Goal: Task Accomplishment & Management: Use online tool/utility

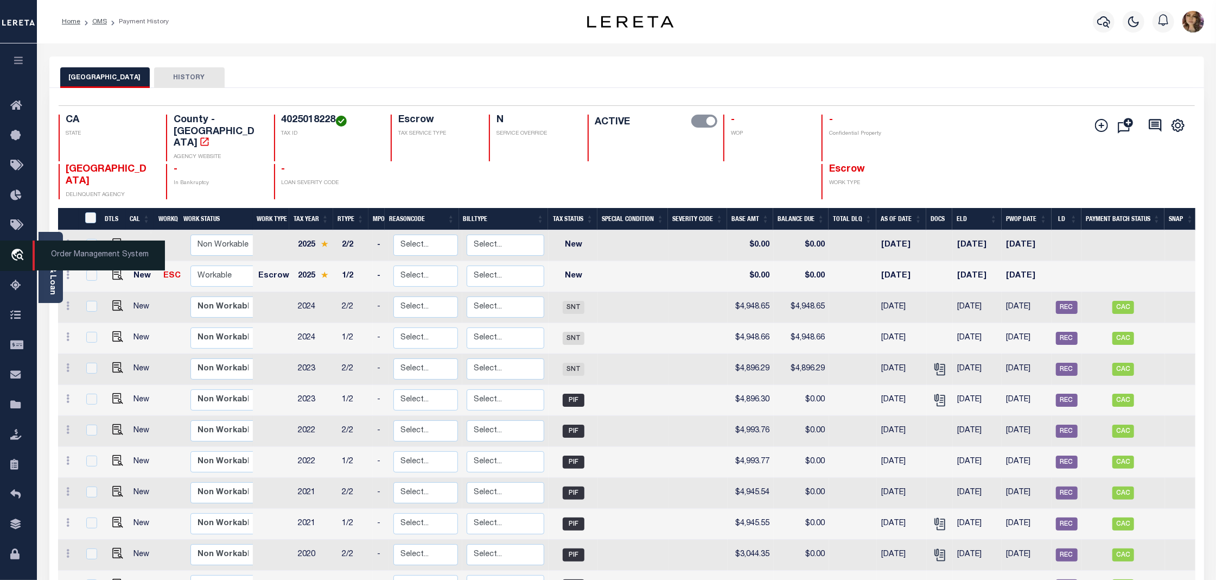
click at [72, 256] on span "Order Management System" at bounding box center [99, 255] width 132 height 30
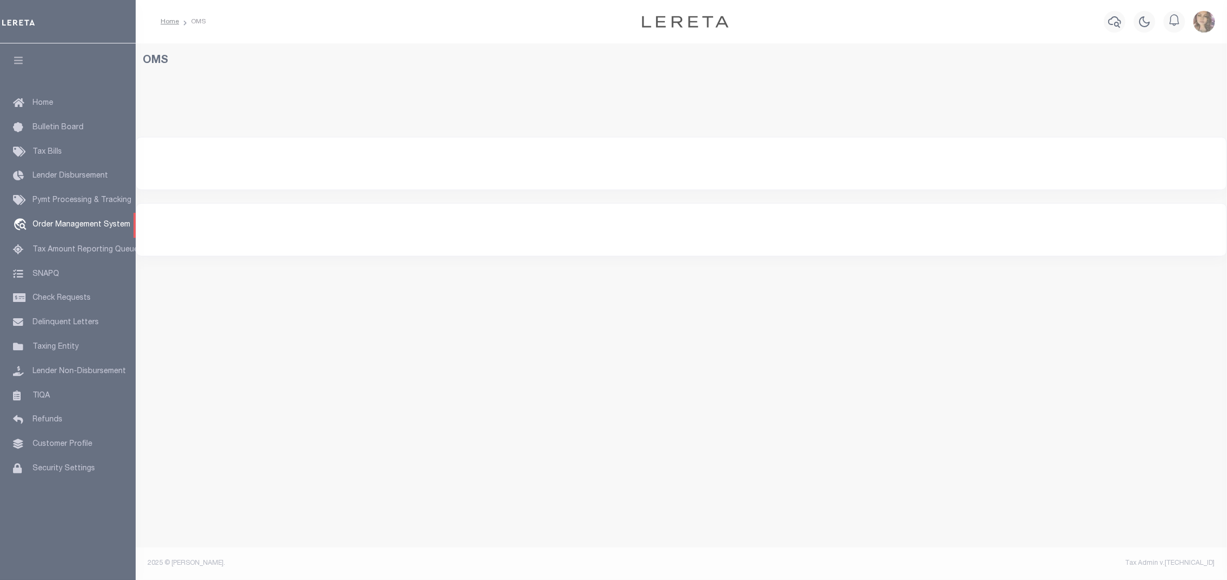
select select "200"
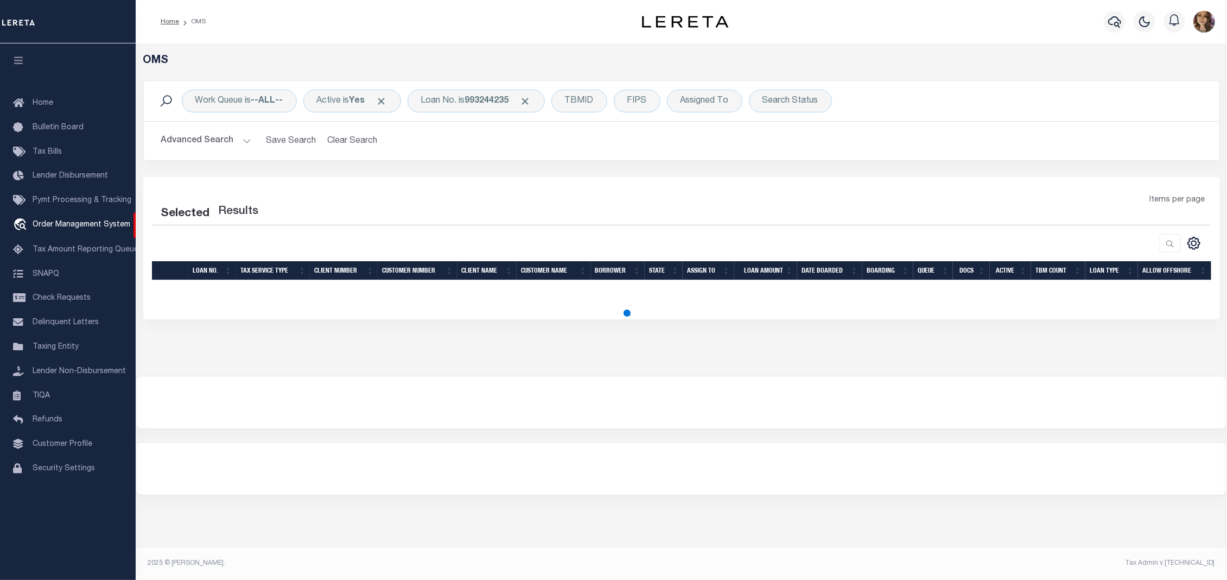
select select "200"
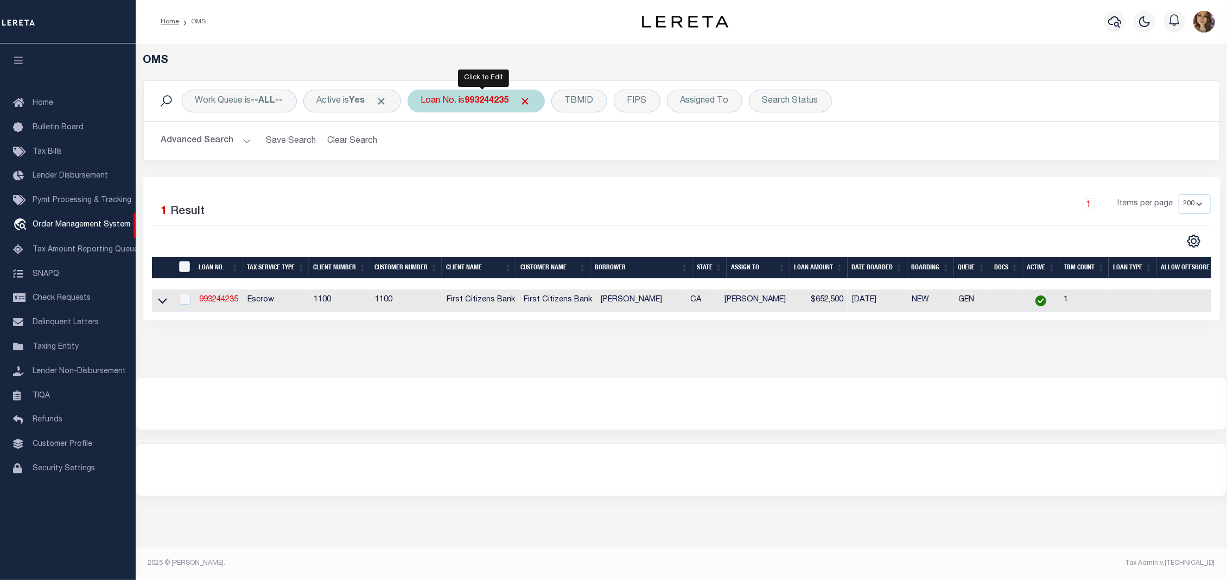
click at [478, 101] on b "993244235" at bounding box center [487, 101] width 44 height 9
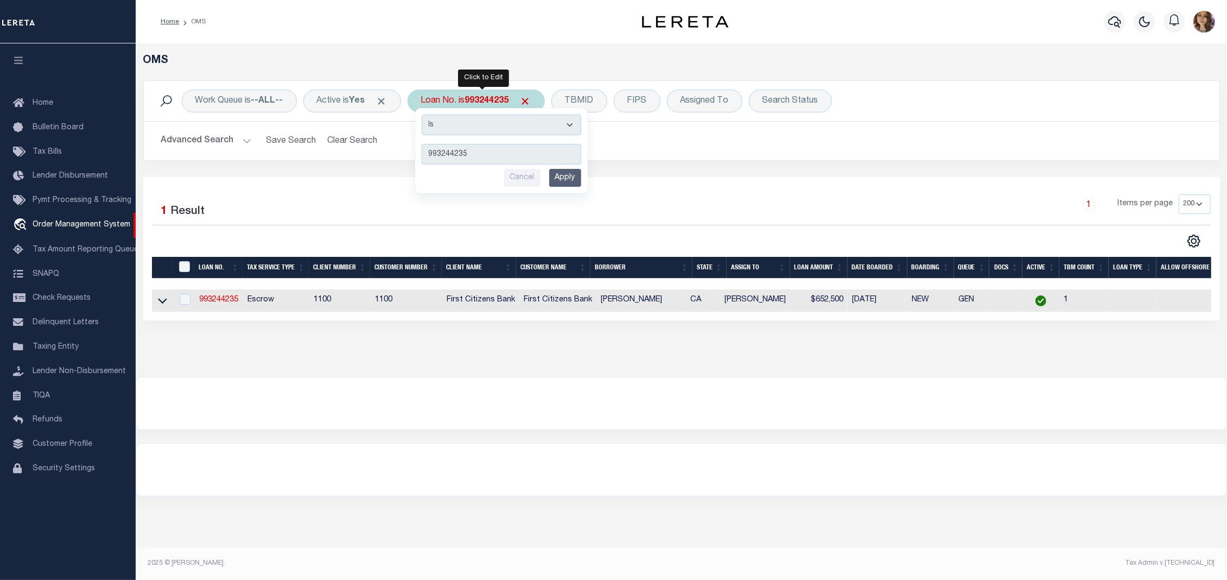
type input "1309199422"
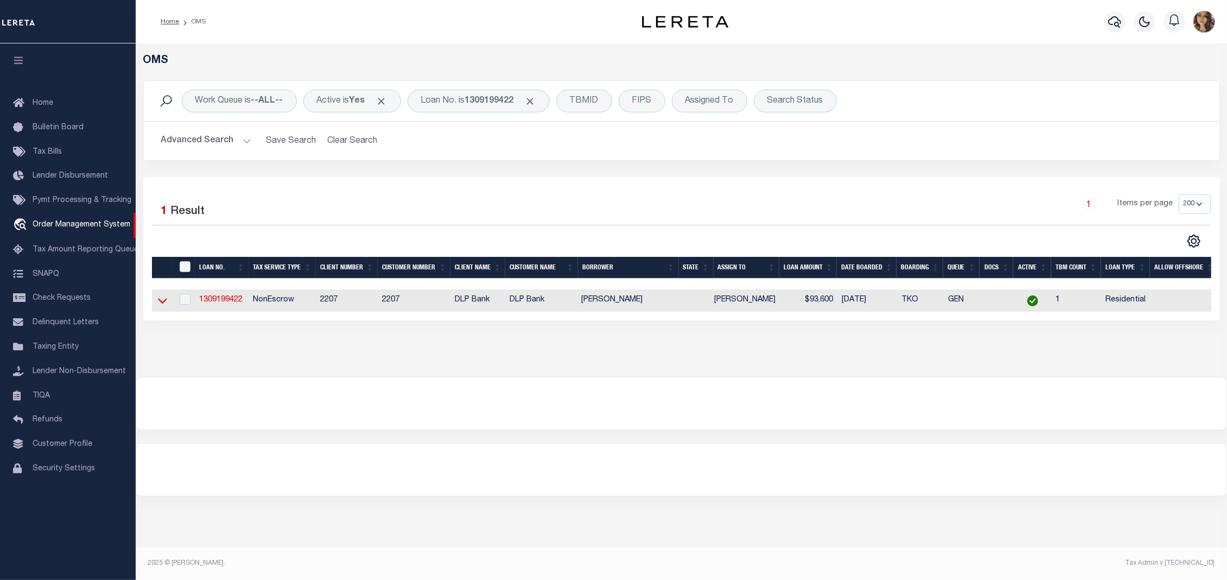
click at [158, 302] on icon at bounding box center [162, 300] width 9 height 5
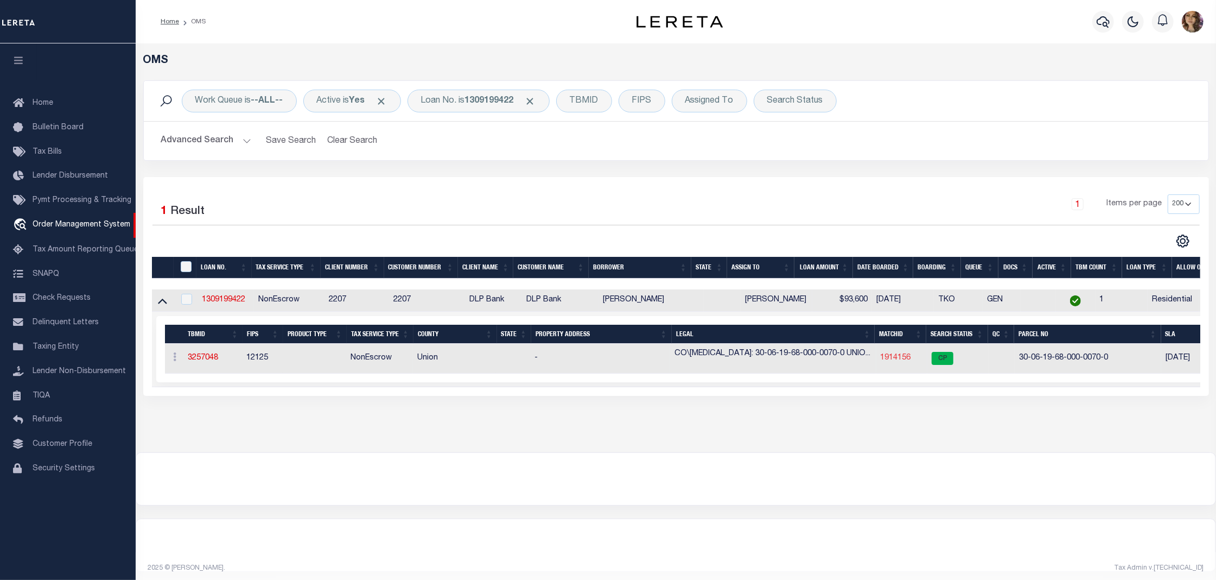
click at [899, 361] on link "1914156" at bounding box center [896, 358] width 30 height 8
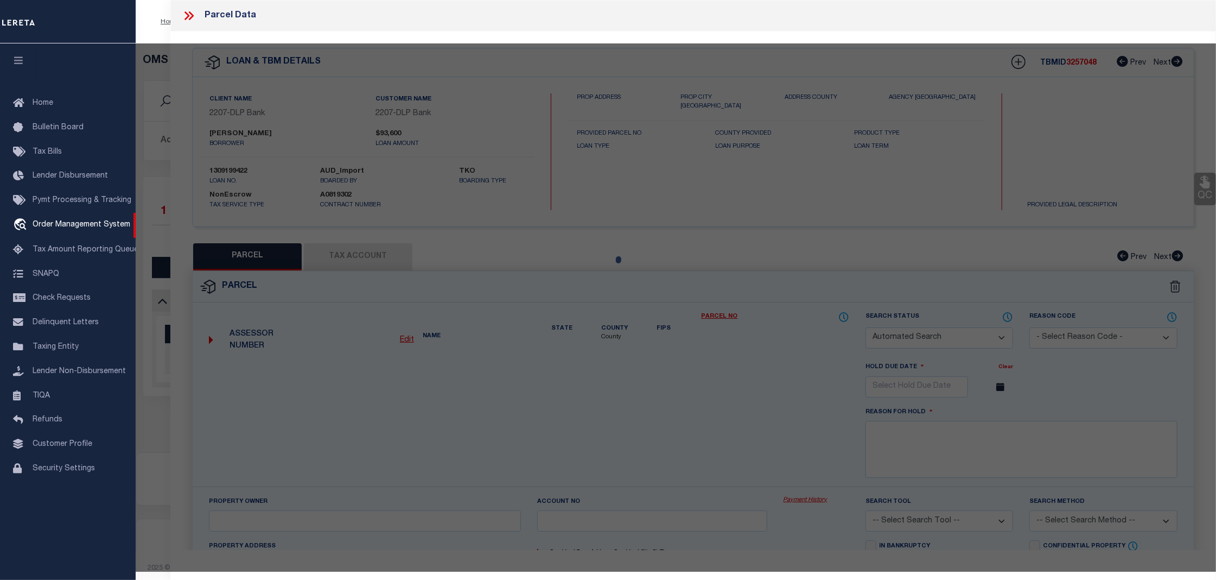
checkbox input "false"
select select "CP"
type input "ENNIS JONNIE W."
select select "EML"
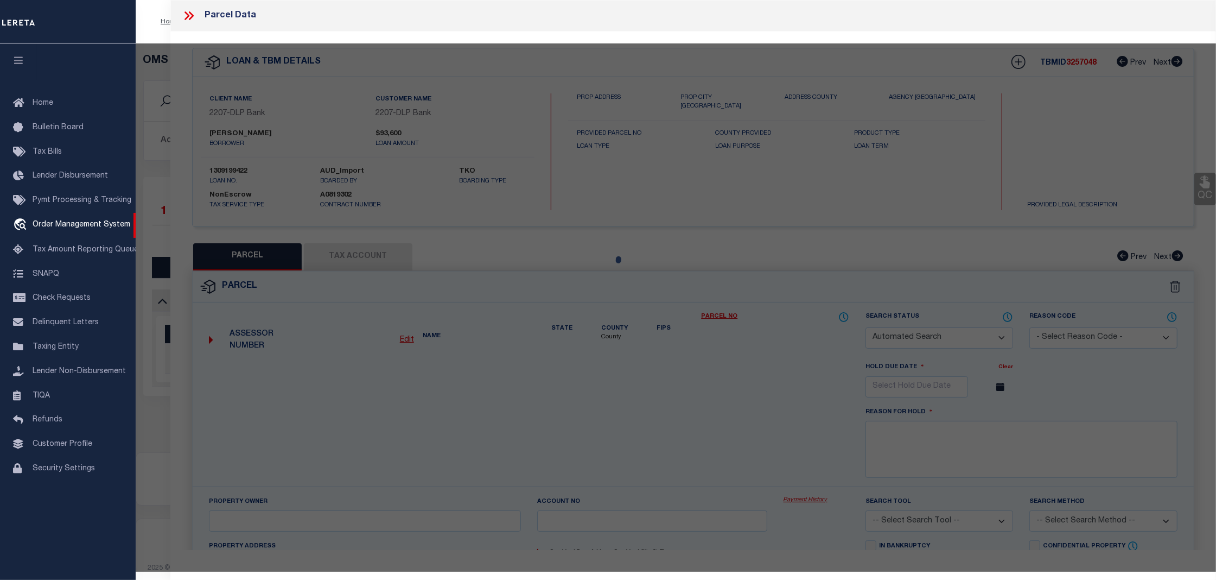
select select "ADD"
type input "[STREET_ADDRESS]"
type input "LAKE BUTLER FL 32054"
type textarea "LOT G OF RIVERBEND AS DESC IN ORB 256, P 636 Acres : 5"
type textarea "Tax ID Special Project"
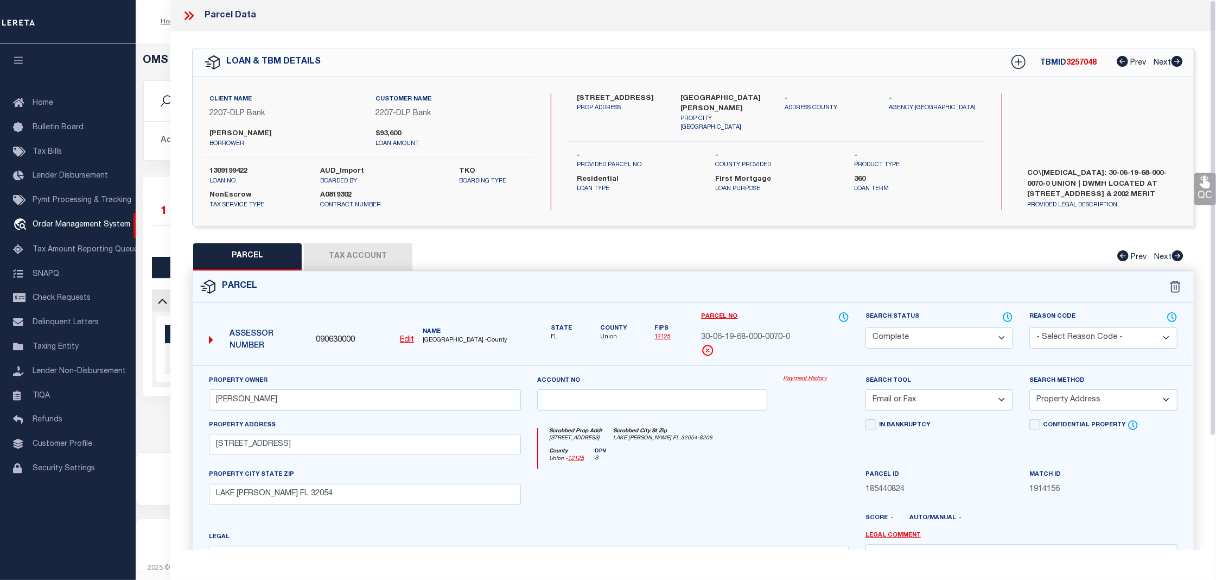
click at [806, 376] on link "Payment History" at bounding box center [817, 378] width 66 height 9
